Goal: Transaction & Acquisition: Purchase product/service

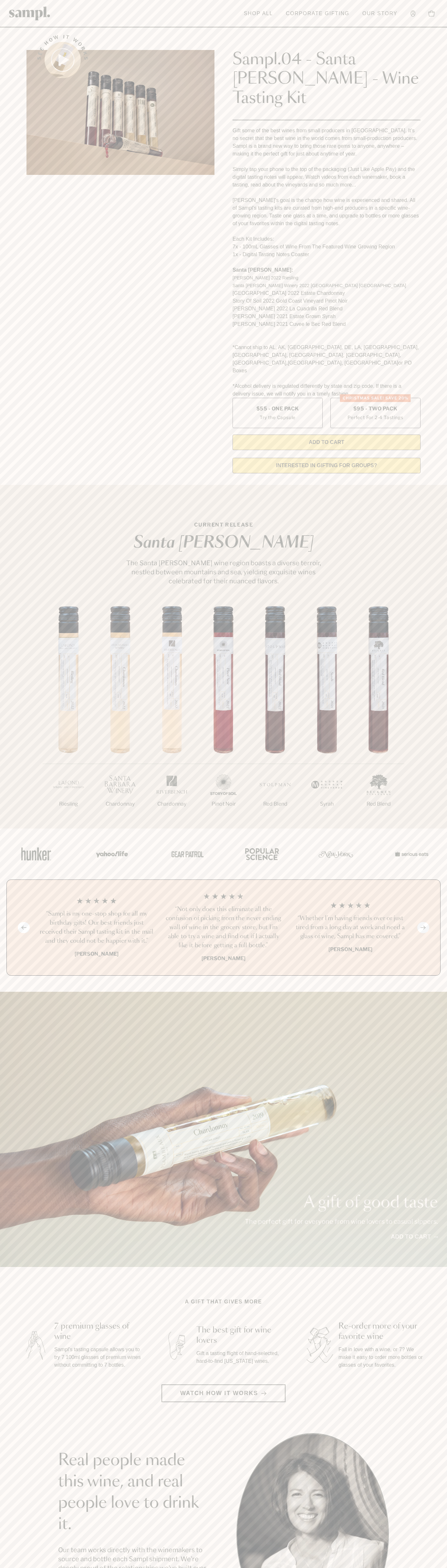
click at [273, 29] on div "Sampl.04 - Santa Barbara - Wine Tasting Kit Gift some of the best wines from sm…" at bounding box center [326, 237] width 188 height 424
click at [41, 1567] on html "Skip to main content Toggle navigation menu Shop All Corporate Gifting Our Stor…" at bounding box center [224, 1304] width 447 height 2608
click at [24, 1328] on img at bounding box center [35, 1345] width 29 height 36
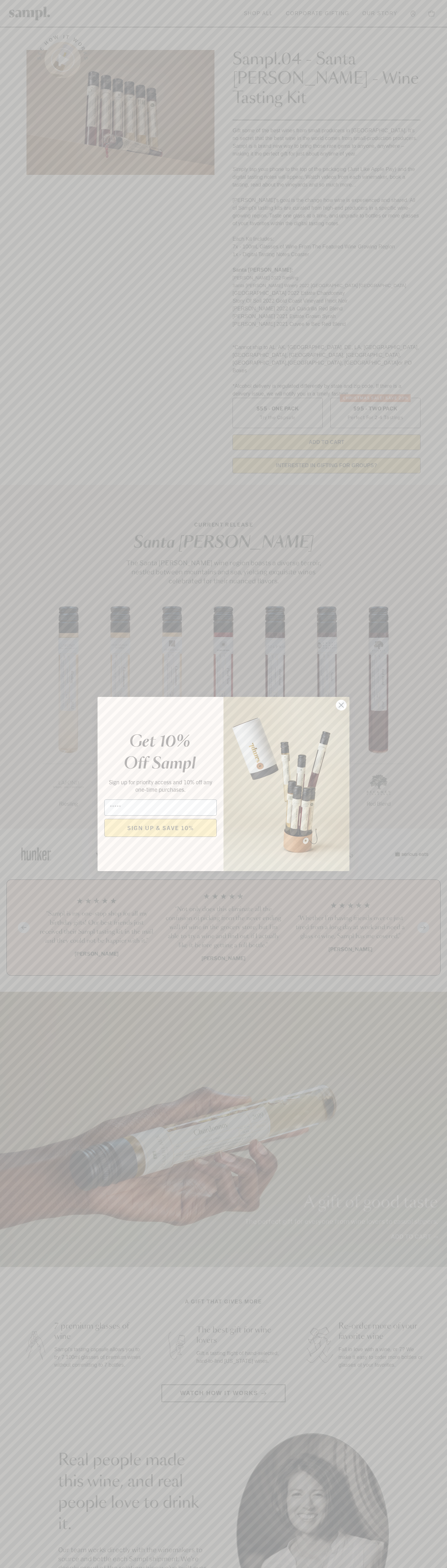
click at [341, 705] on icon "Close dialog" at bounding box center [341, 705] width 4 height 4
